Goal: Information Seeking & Learning: Learn about a topic

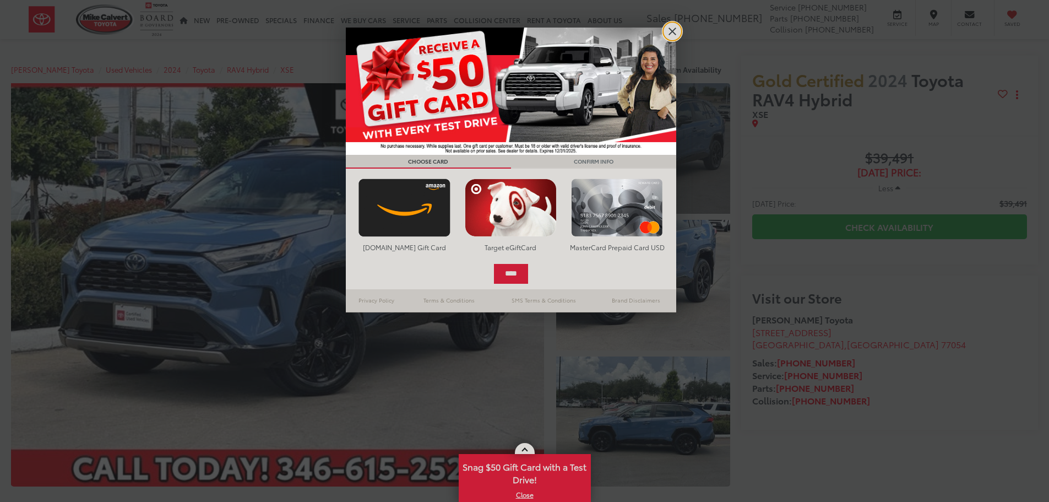
click at [671, 34] on link "X" at bounding box center [672, 31] width 19 height 19
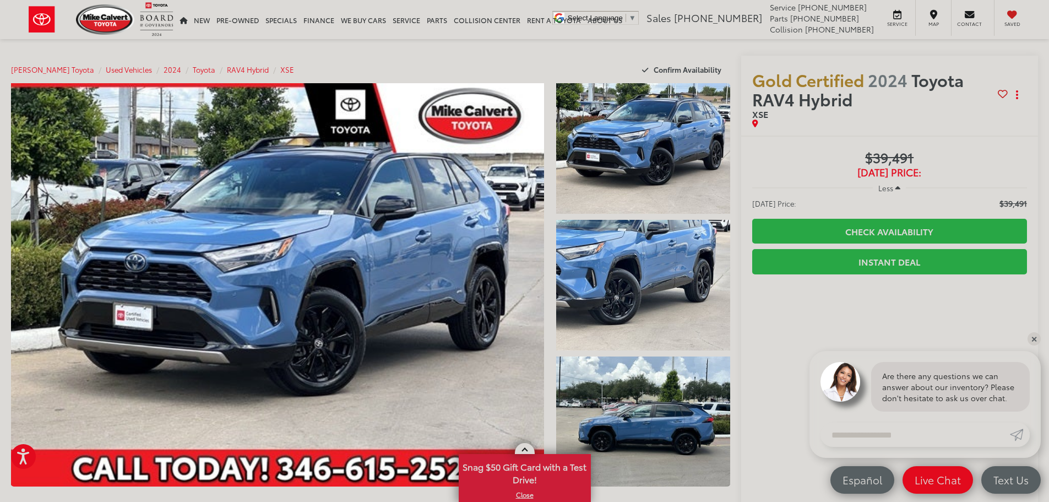
click at [890, 182] on button "Less" at bounding box center [889, 188] width 33 height 20
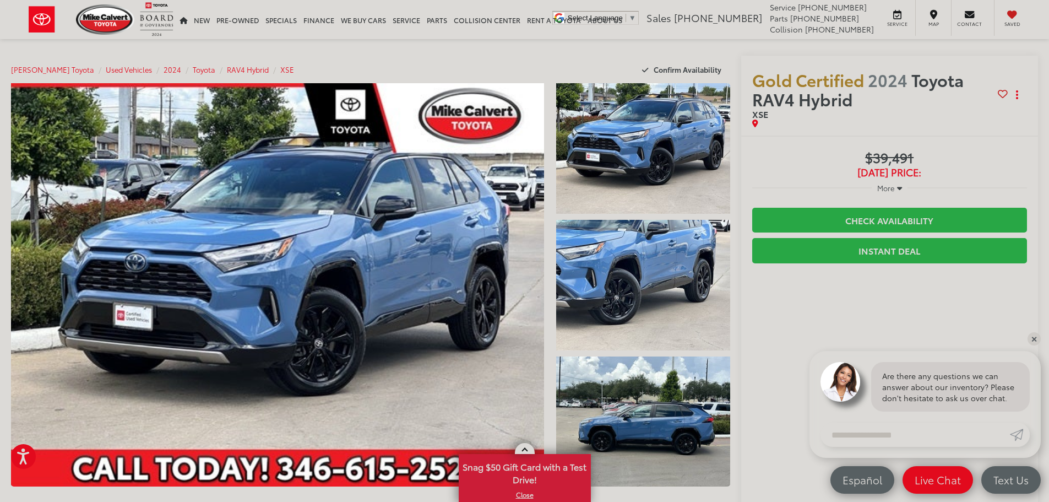
click at [890, 182] on button "More" at bounding box center [890, 188] width 36 height 20
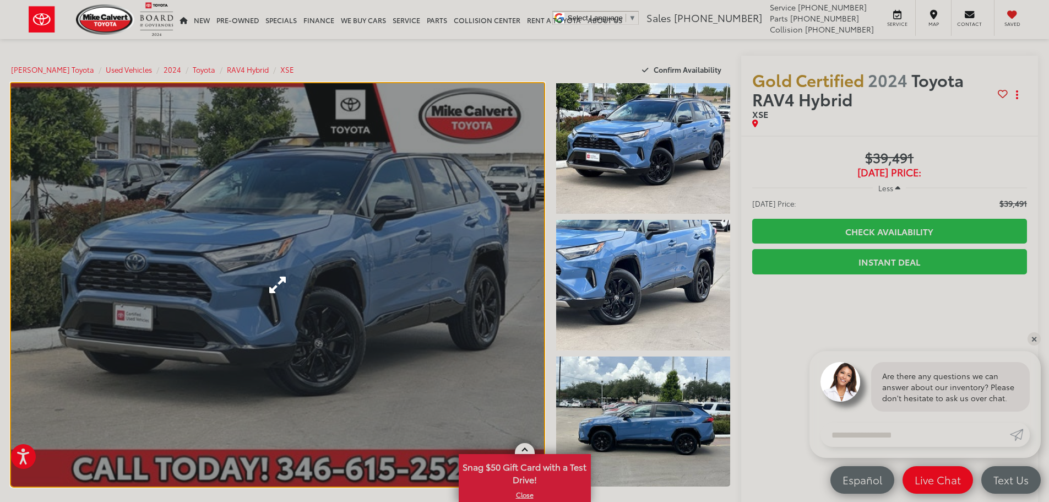
click at [416, 206] on link "Expand Photo 0" at bounding box center [277, 284] width 533 height 403
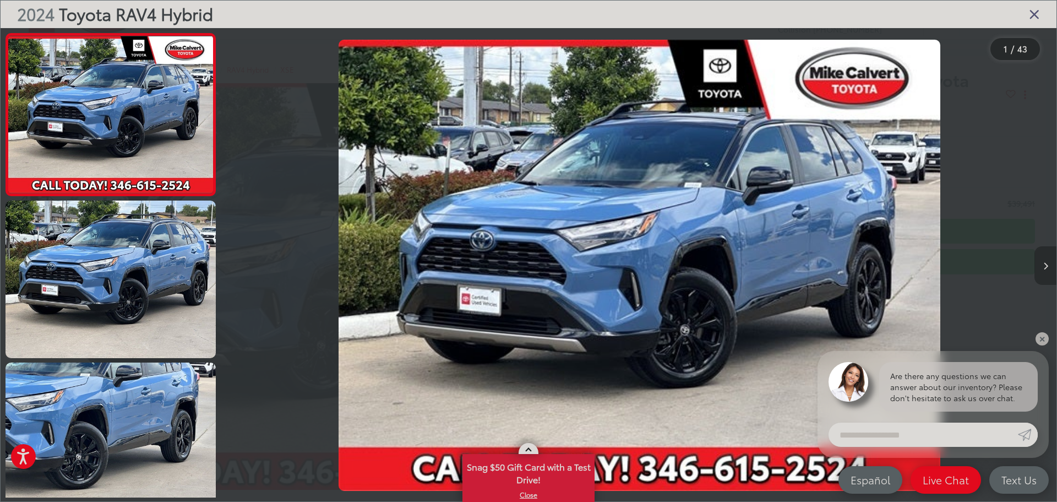
click at [1047, 260] on button "Next image" at bounding box center [1046, 265] width 22 height 39
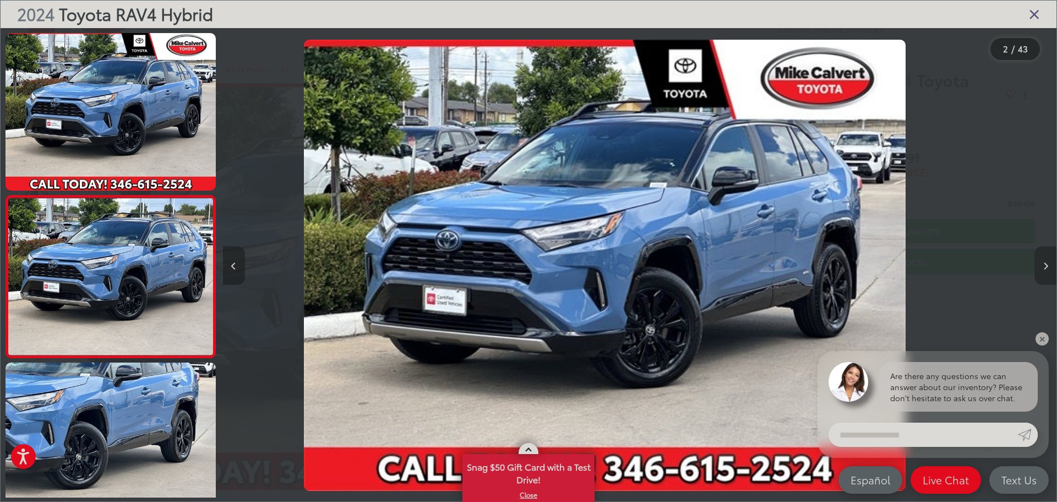
scroll to position [43, 0]
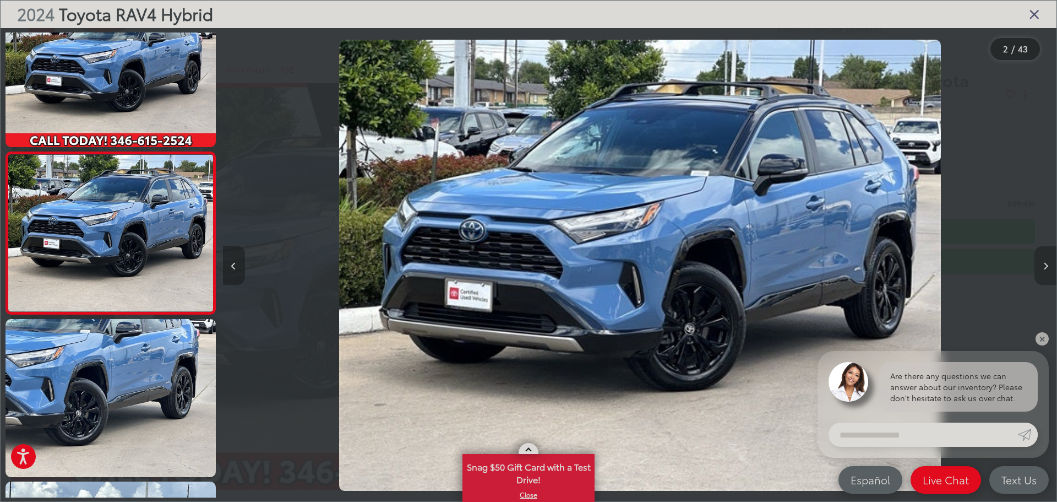
click at [1047, 260] on button "Next image" at bounding box center [1046, 265] width 22 height 39
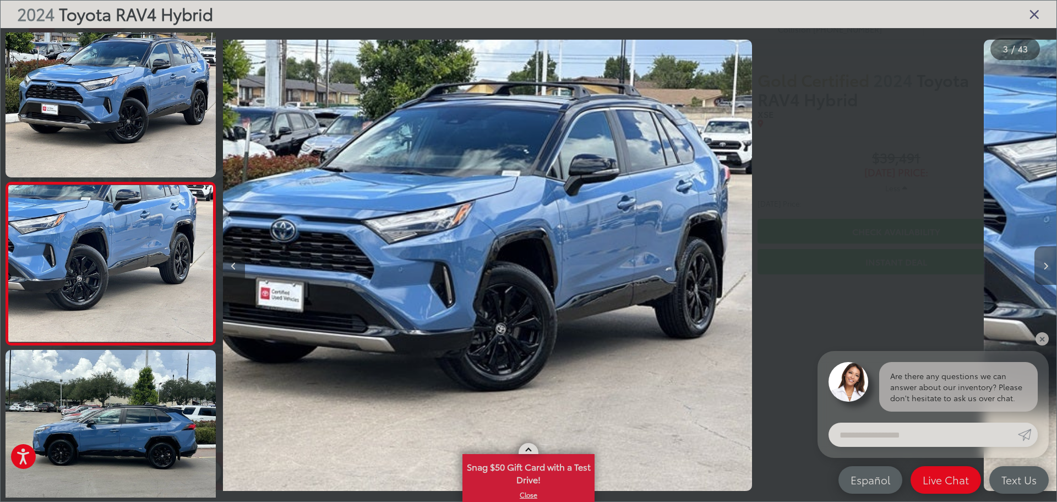
scroll to position [205, 0]
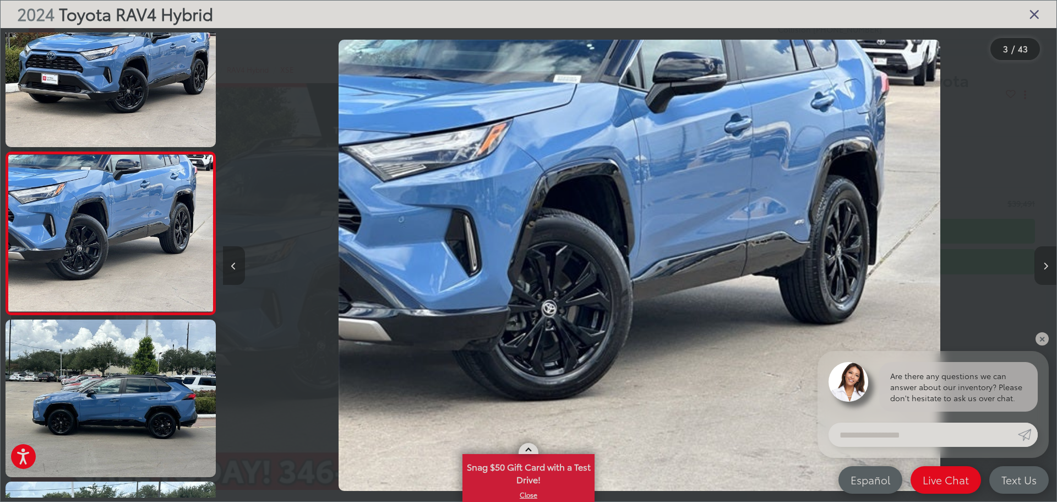
click at [1046, 259] on button "Next image" at bounding box center [1046, 265] width 22 height 39
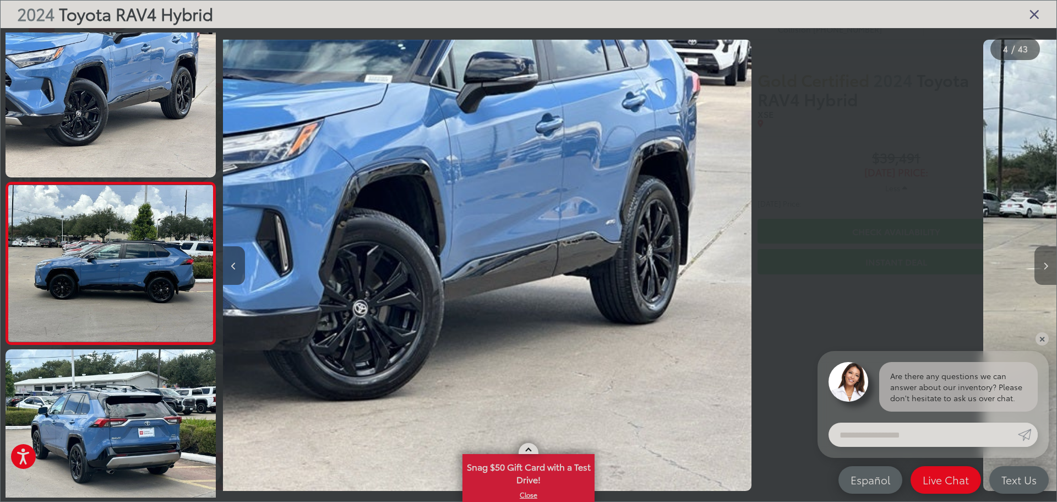
scroll to position [368, 0]
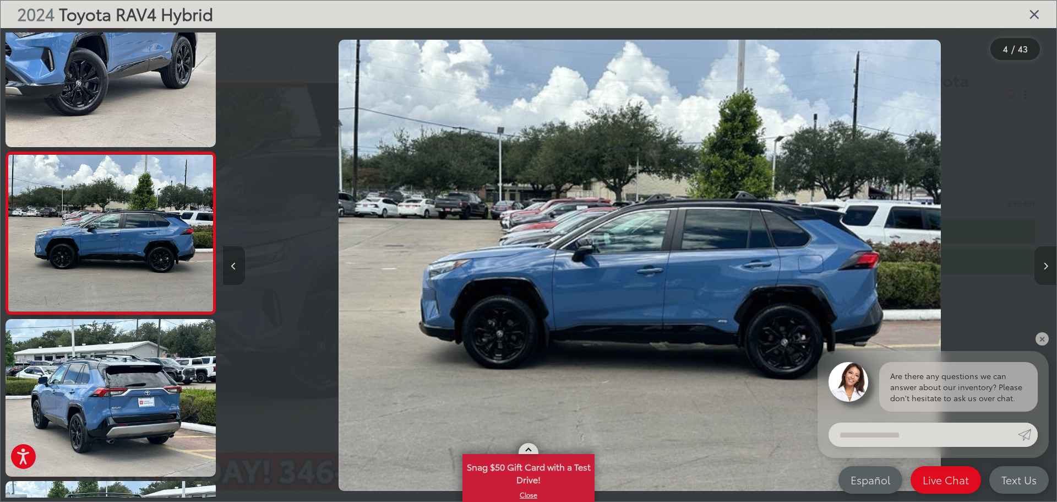
click at [1046, 258] on button "Next image" at bounding box center [1046, 265] width 22 height 39
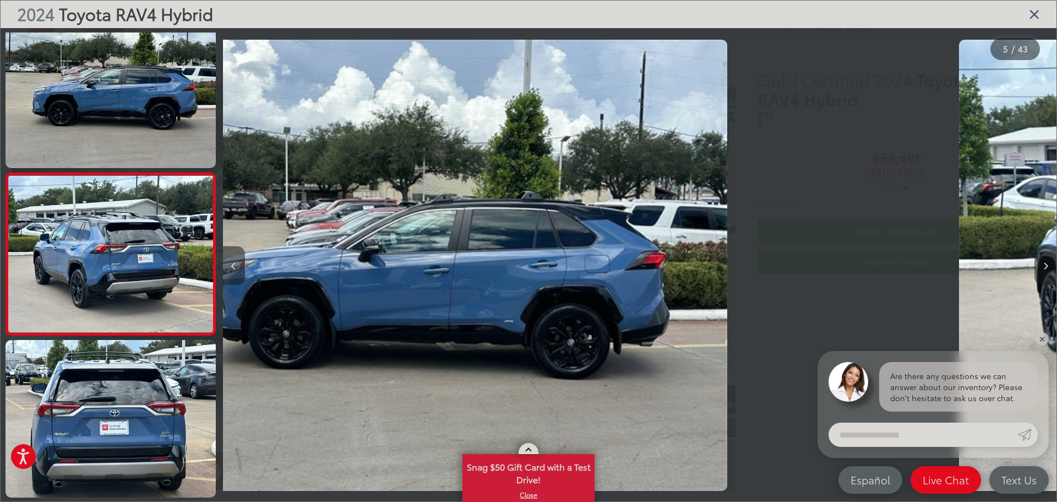
scroll to position [530, 0]
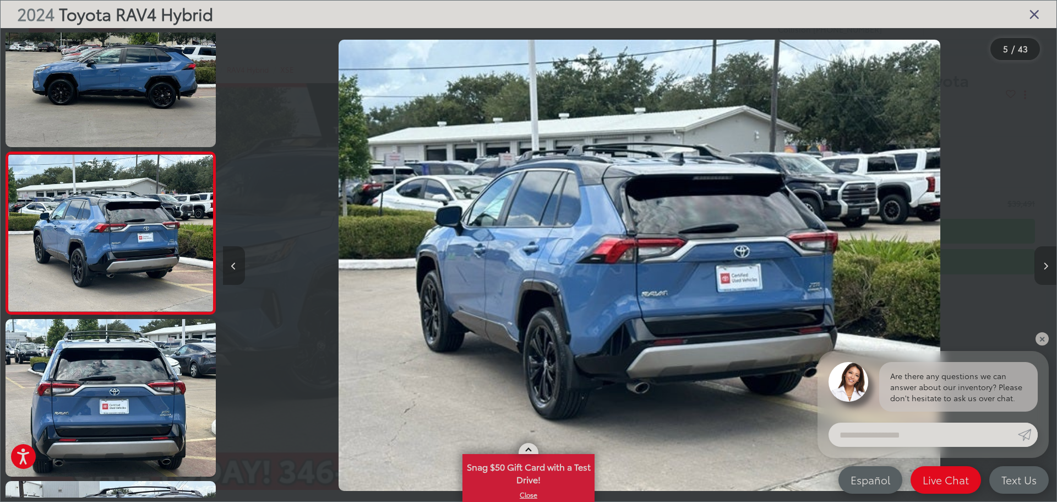
click at [1046, 258] on button "Next image" at bounding box center [1046, 265] width 22 height 39
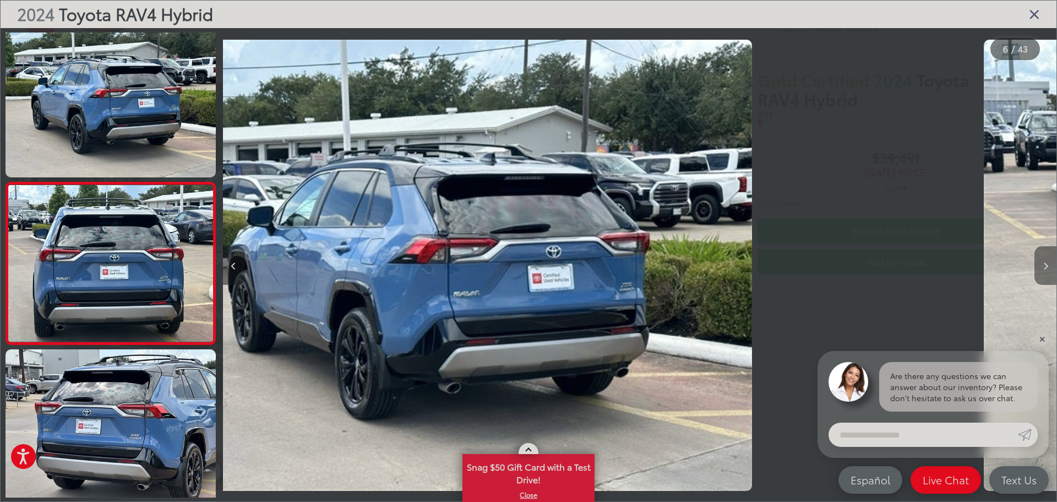
scroll to position [692, 0]
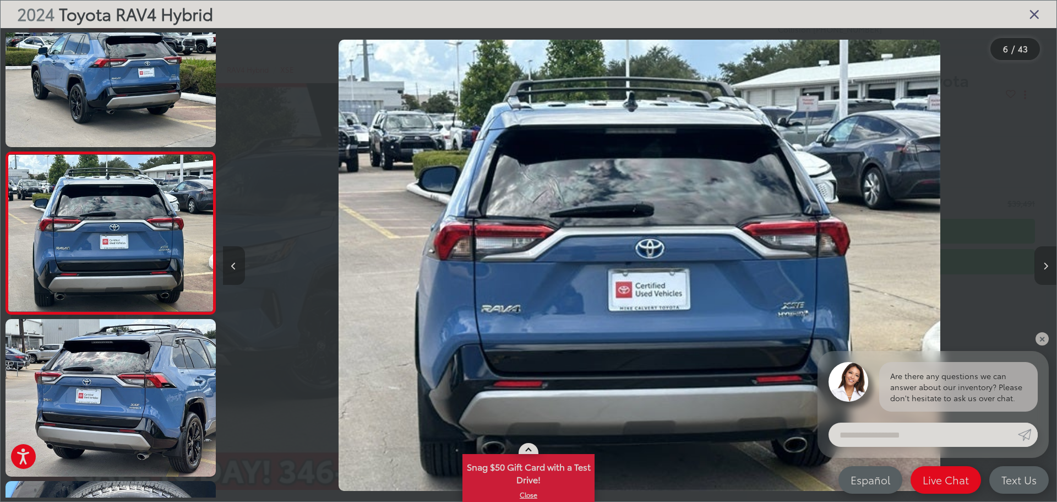
click at [1045, 258] on button "Next image" at bounding box center [1046, 265] width 22 height 39
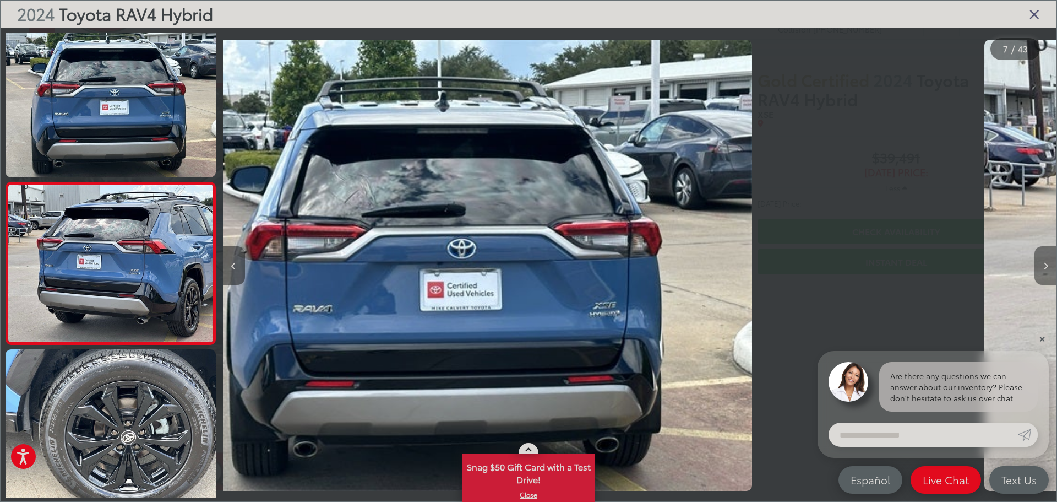
scroll to position [853, 0]
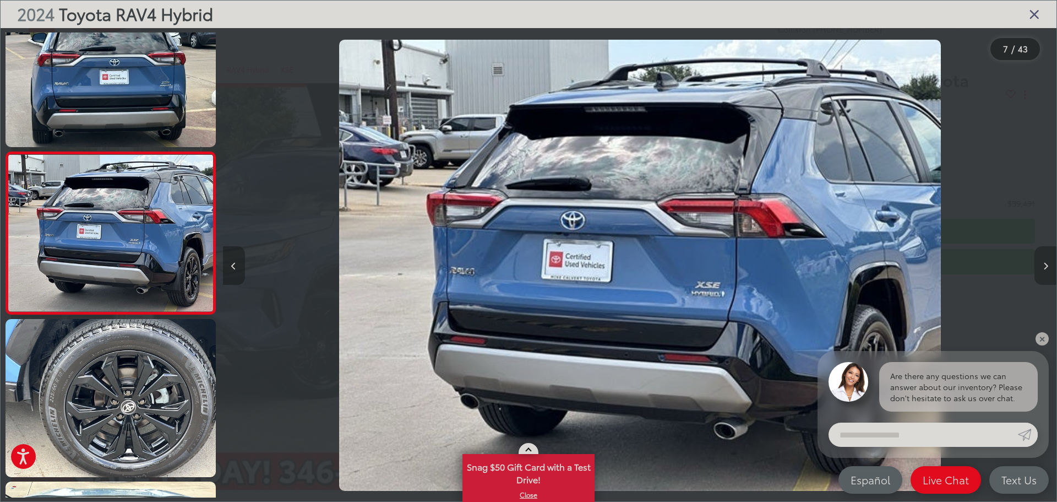
click at [1044, 257] on button "Next image" at bounding box center [1046, 265] width 22 height 39
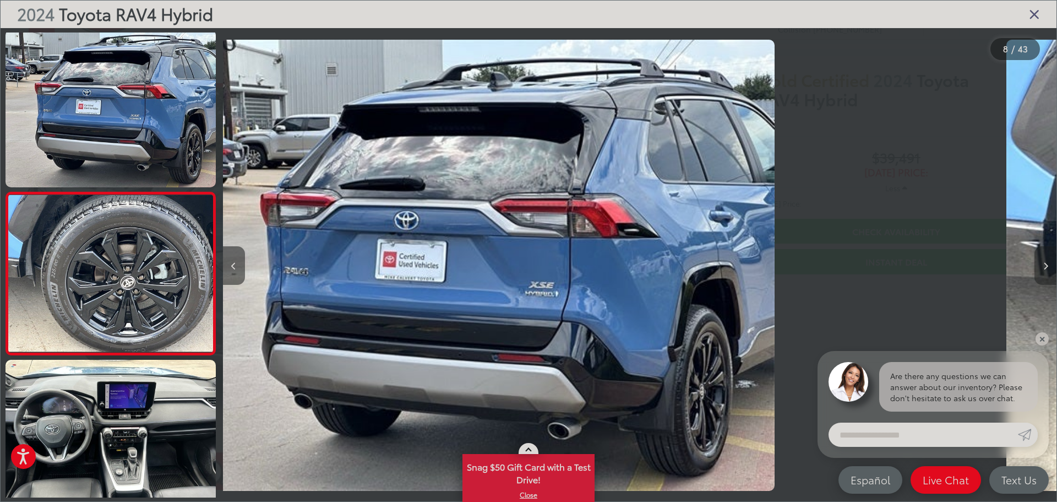
scroll to position [1015, 0]
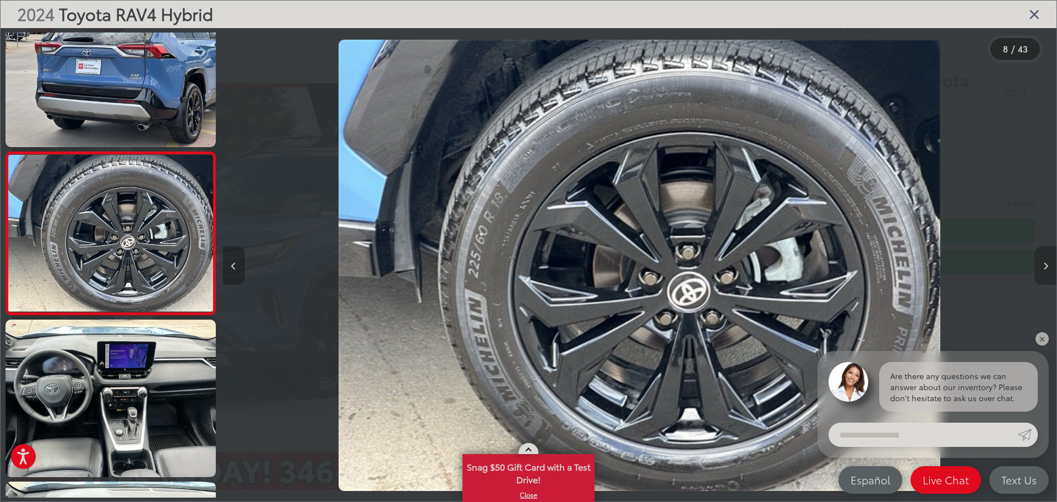
click at [1044, 257] on button "Next image" at bounding box center [1046, 265] width 22 height 39
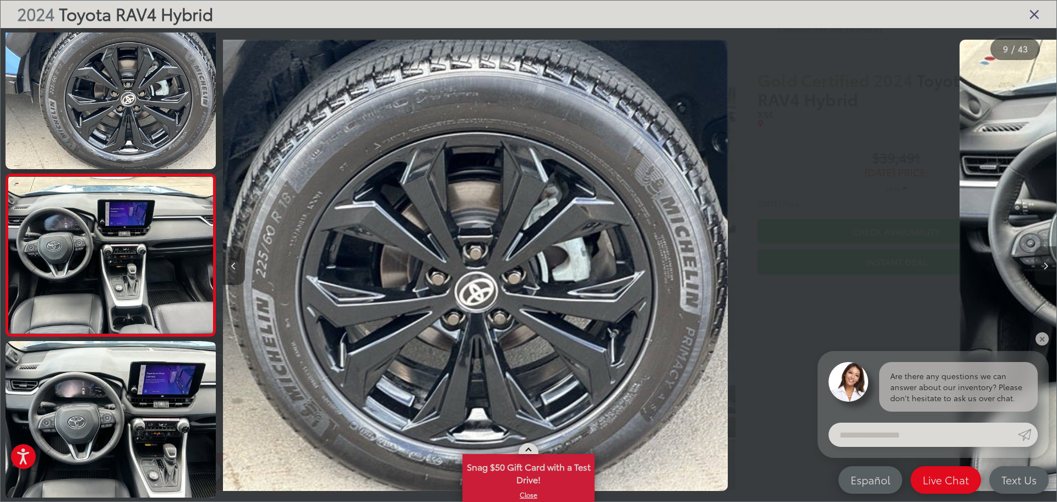
scroll to position [1178, 0]
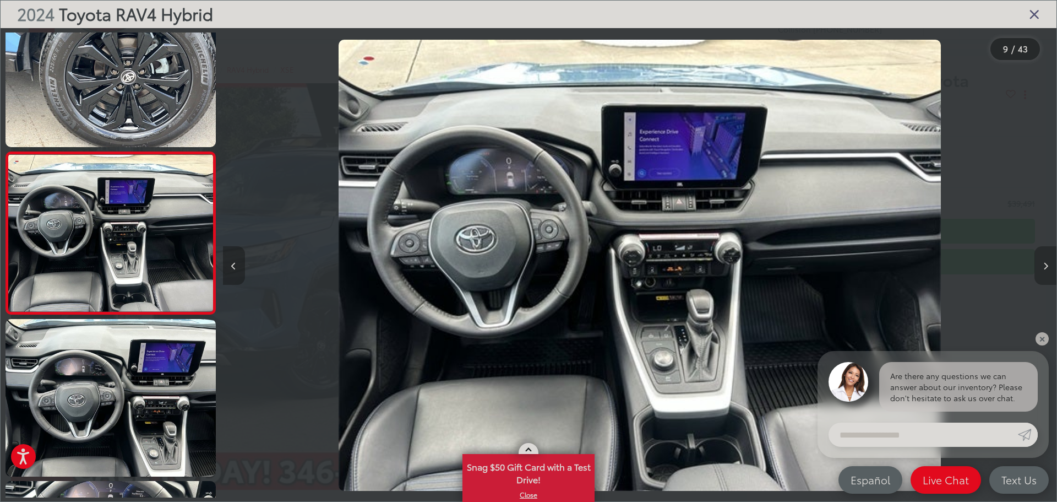
click at [1044, 257] on button "Next image" at bounding box center [1046, 265] width 22 height 39
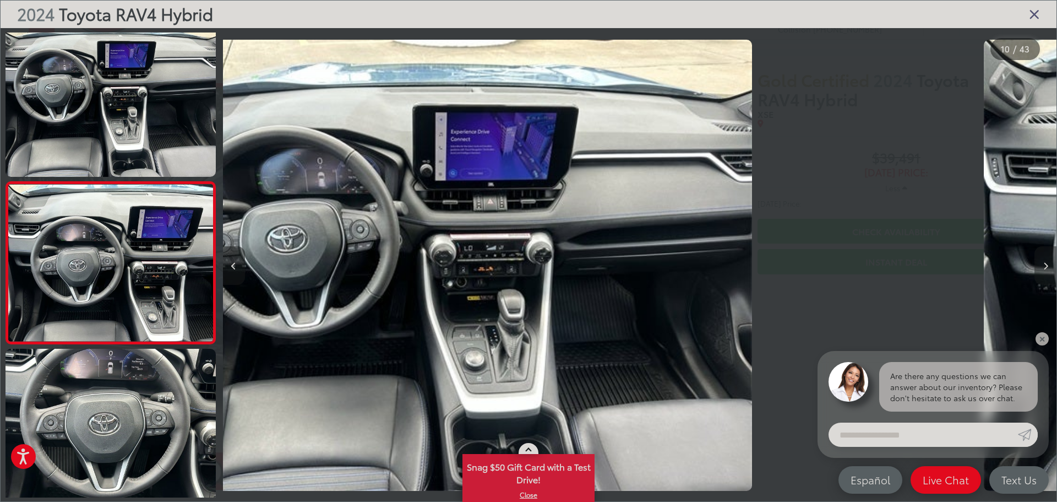
scroll to position [0, 0]
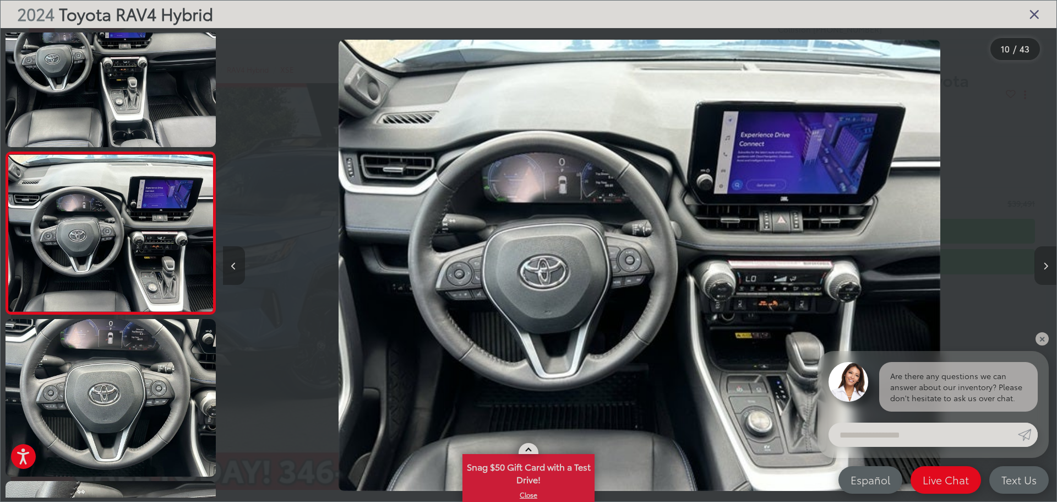
click at [1037, 267] on button "Next image" at bounding box center [1046, 265] width 22 height 39
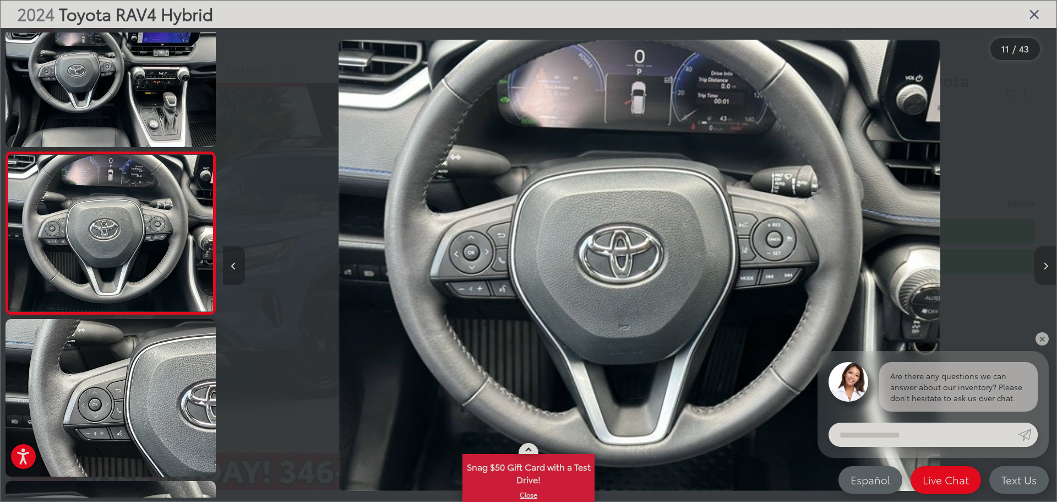
click at [1037, 267] on button "Next image" at bounding box center [1046, 265] width 22 height 39
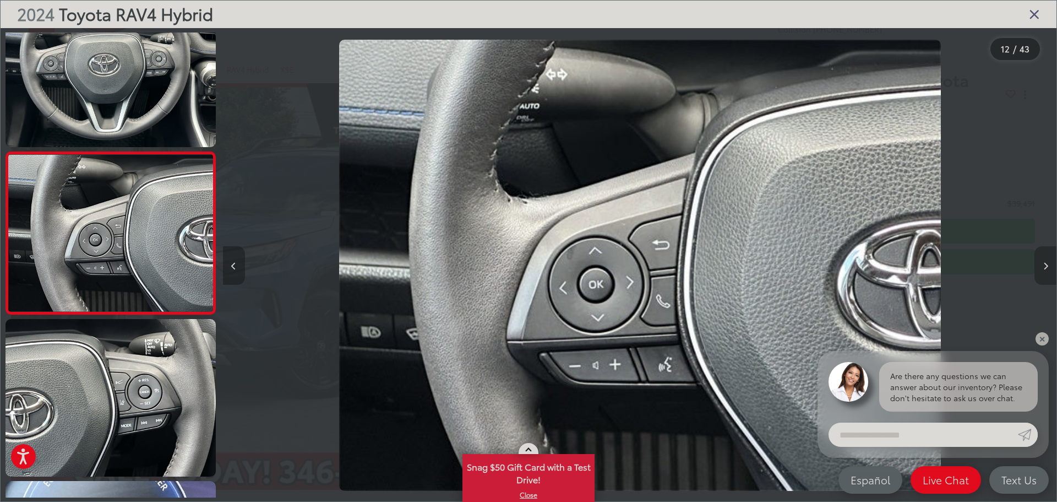
click at [1037, 267] on button "Next image" at bounding box center [1046, 265] width 22 height 39
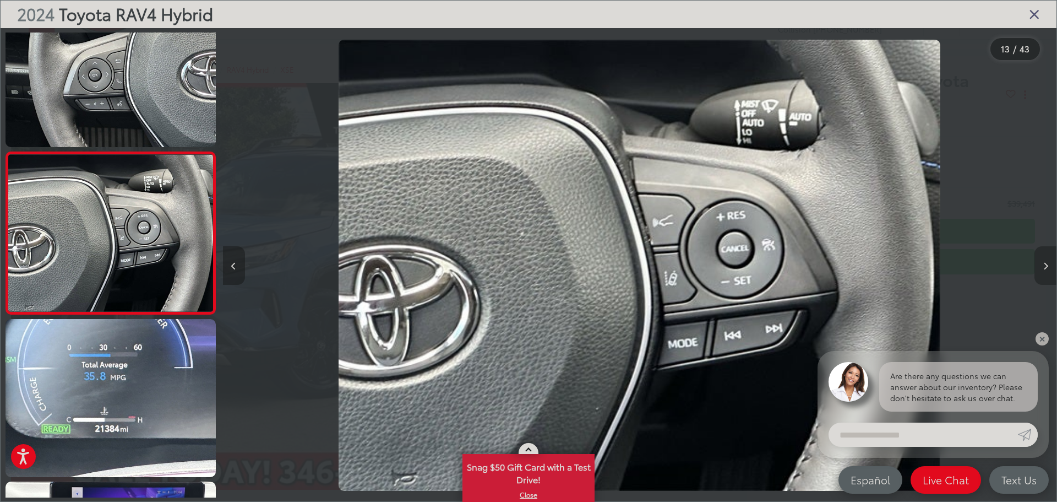
click at [1037, 267] on button "Next image" at bounding box center [1046, 265] width 22 height 39
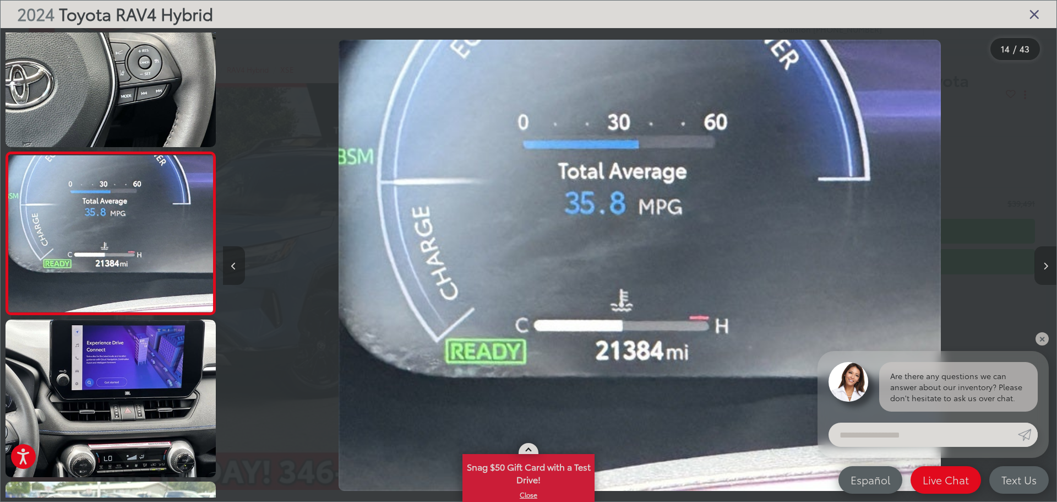
click at [1037, 267] on button "Next image" at bounding box center [1046, 265] width 22 height 39
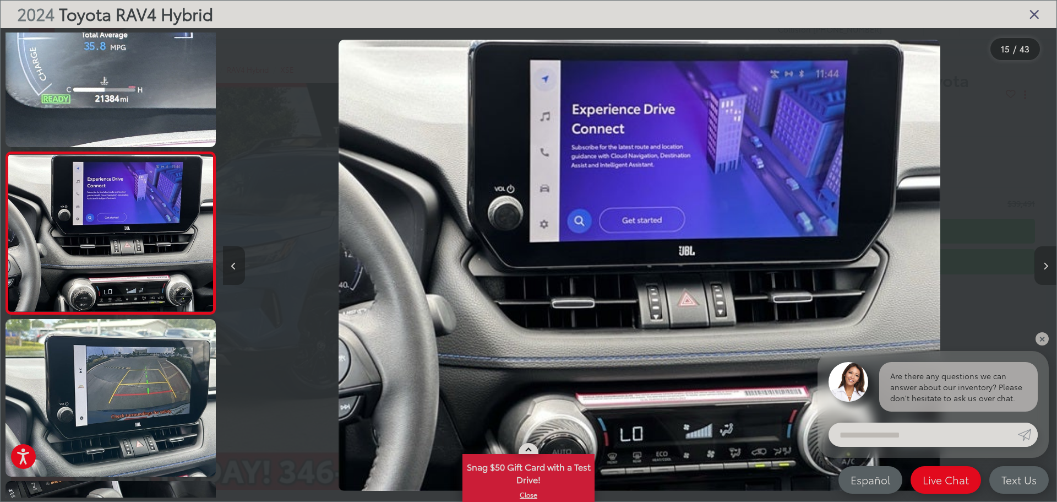
click at [1038, 266] on button "Next image" at bounding box center [1046, 265] width 22 height 39
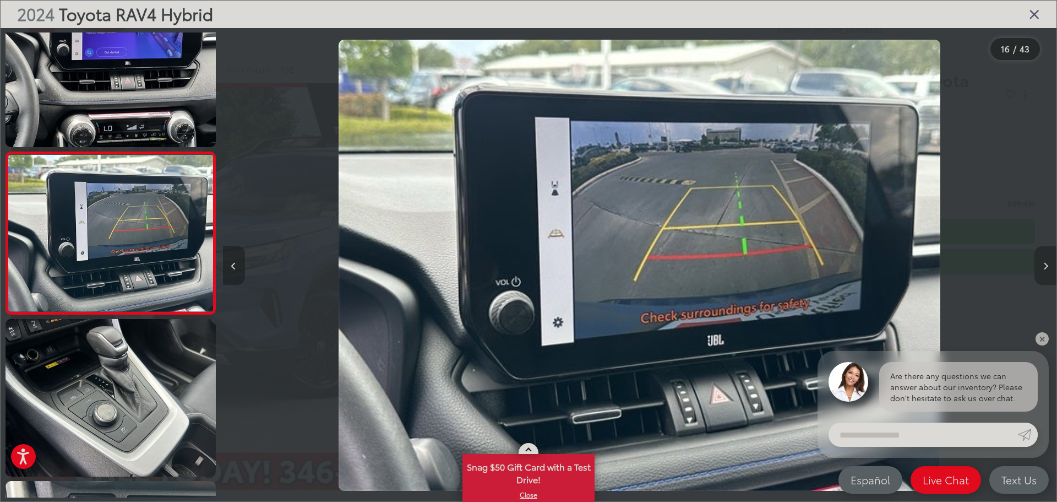
click at [1038, 266] on button "Next image" at bounding box center [1046, 265] width 22 height 39
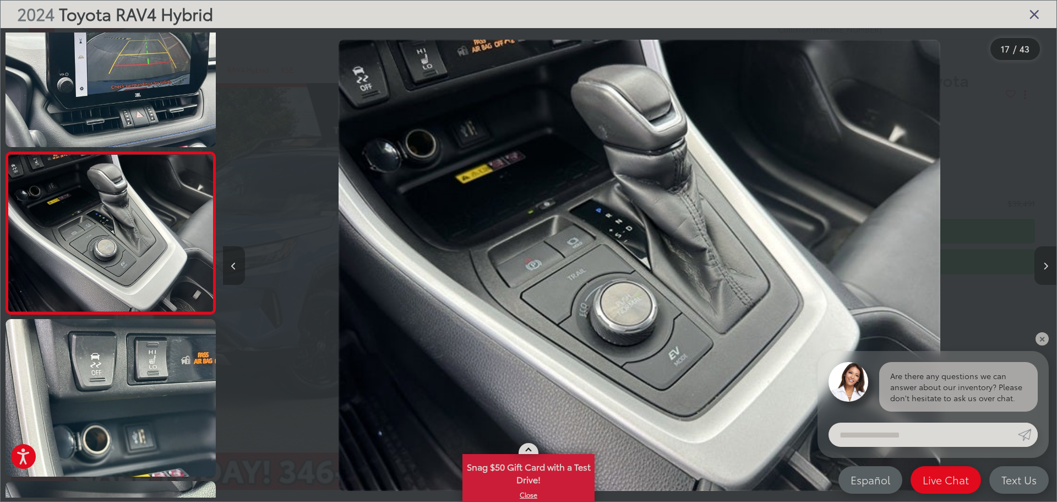
click at [1038, 266] on button "Next image" at bounding box center [1046, 265] width 22 height 39
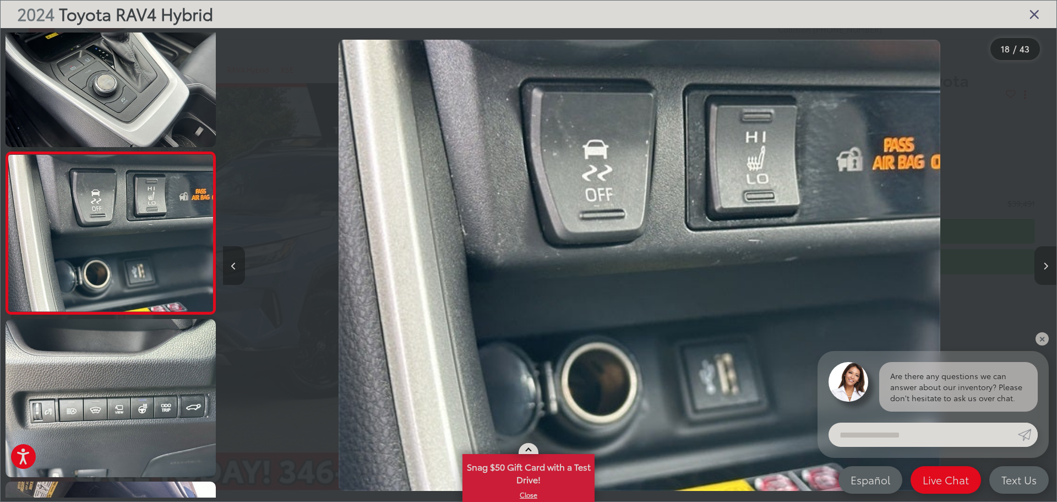
click at [1038, 266] on button "Next image" at bounding box center [1046, 265] width 22 height 39
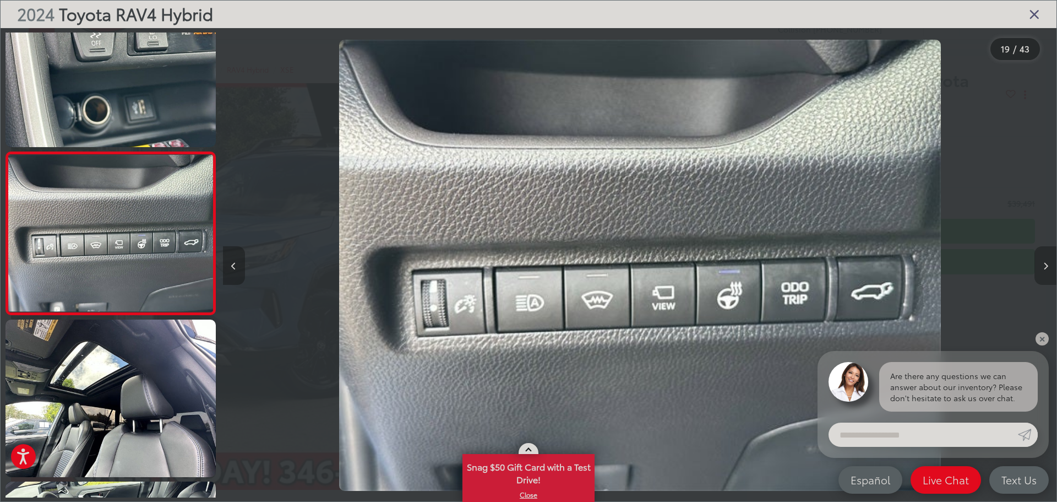
click at [1038, 266] on button "Next image" at bounding box center [1046, 265] width 22 height 39
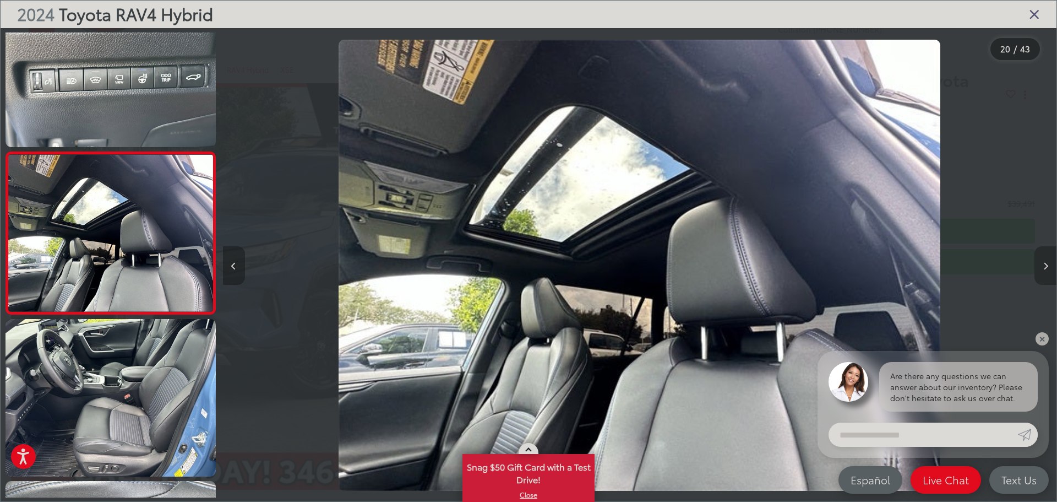
click at [1038, 266] on button "Next image" at bounding box center [1046, 265] width 22 height 39
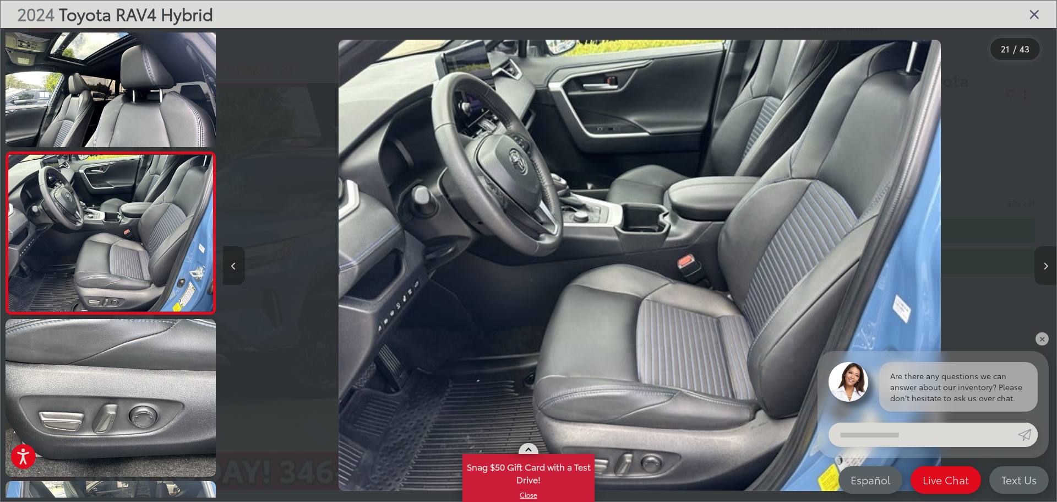
click at [1038, 266] on button "Next image" at bounding box center [1046, 265] width 22 height 39
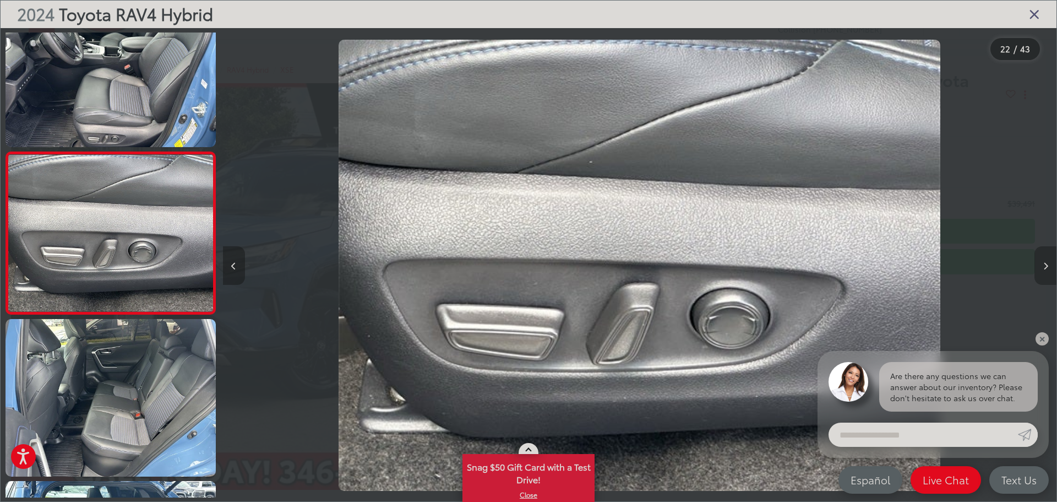
click at [1038, 266] on button "Next image" at bounding box center [1046, 265] width 22 height 39
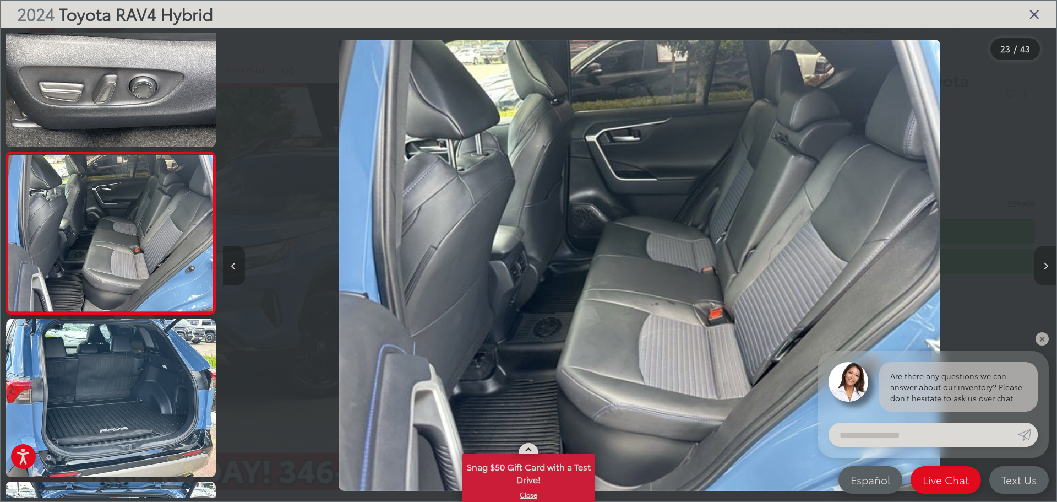
click at [1038, 266] on button "Next image" at bounding box center [1046, 265] width 22 height 39
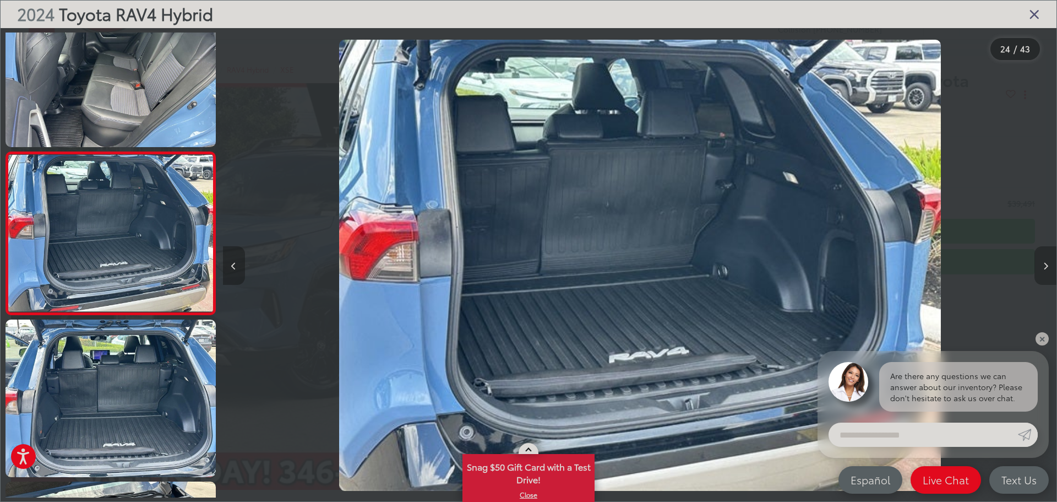
click at [1038, 266] on button "Next image" at bounding box center [1046, 265] width 22 height 39
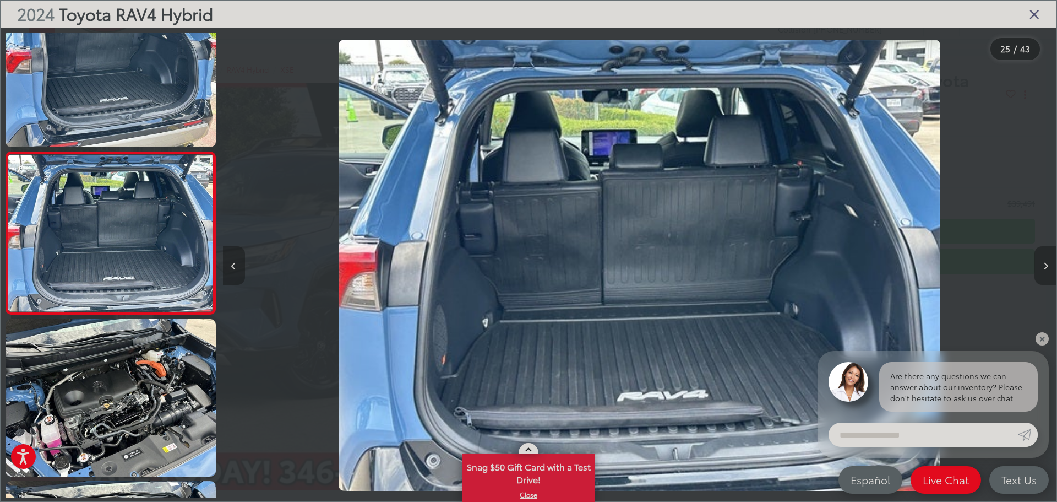
click at [1031, 13] on icon "Close gallery" at bounding box center [1034, 14] width 11 height 14
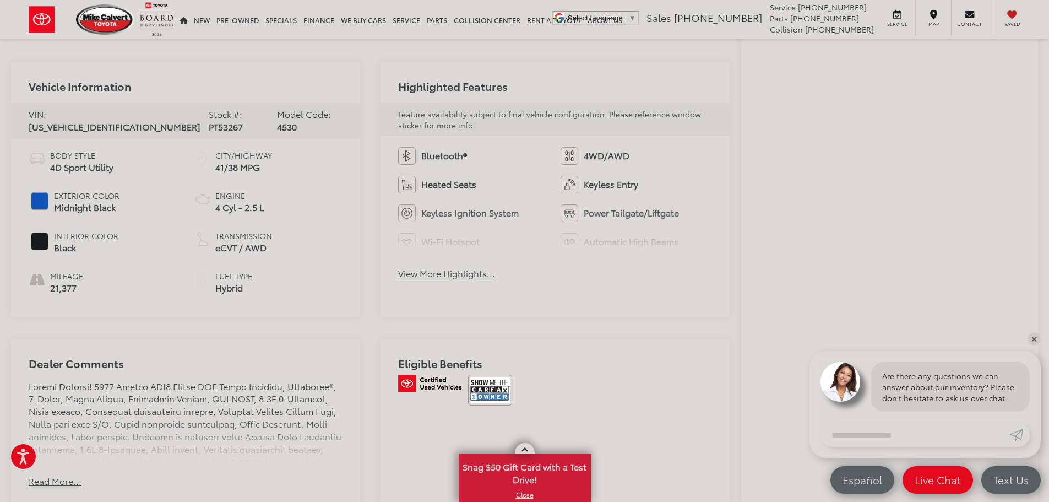
scroll to position [496, 0]
